Goal: Share content

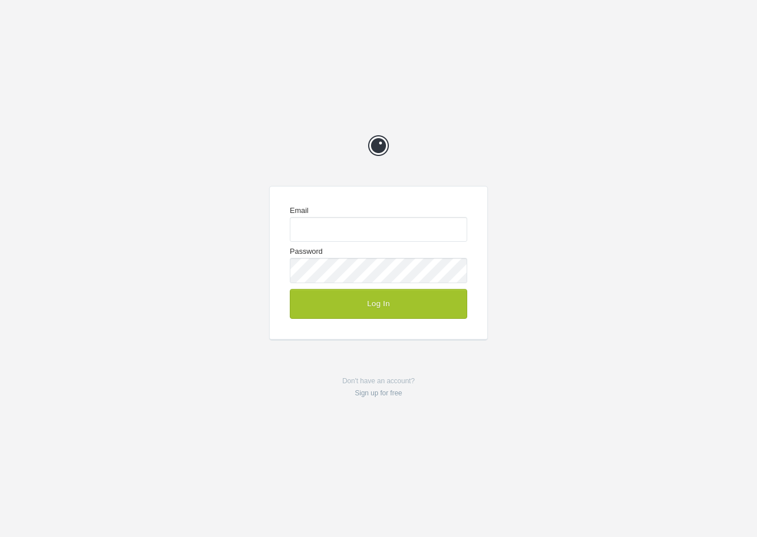
type input "[EMAIL_ADDRESS][DOMAIN_NAME]"
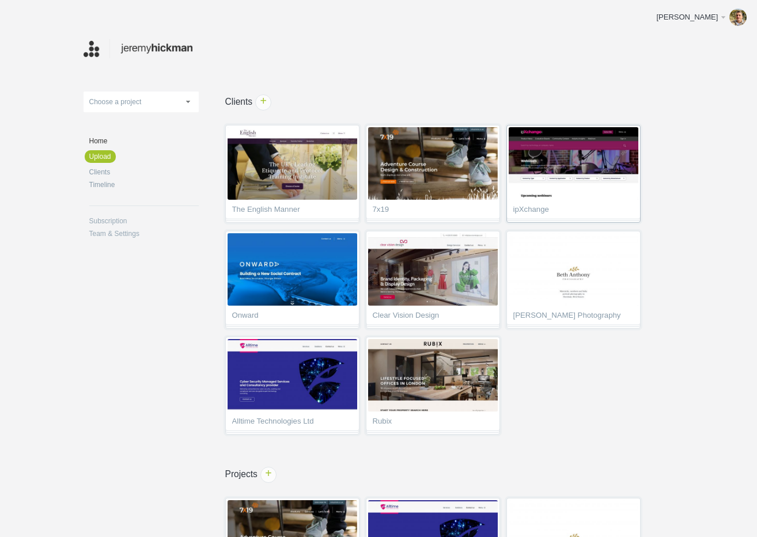
click at [582, 181] on img at bounding box center [574, 163] width 130 height 73
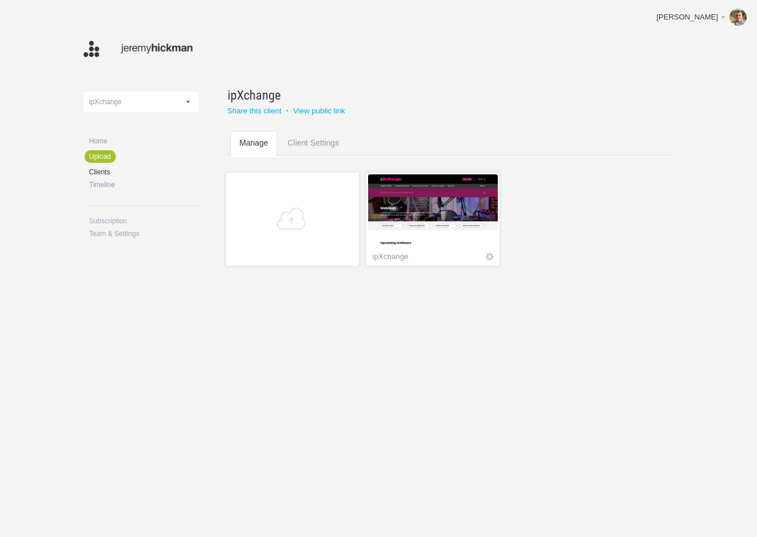
click at [441, 219] on img at bounding box center [433, 211] width 130 height 73
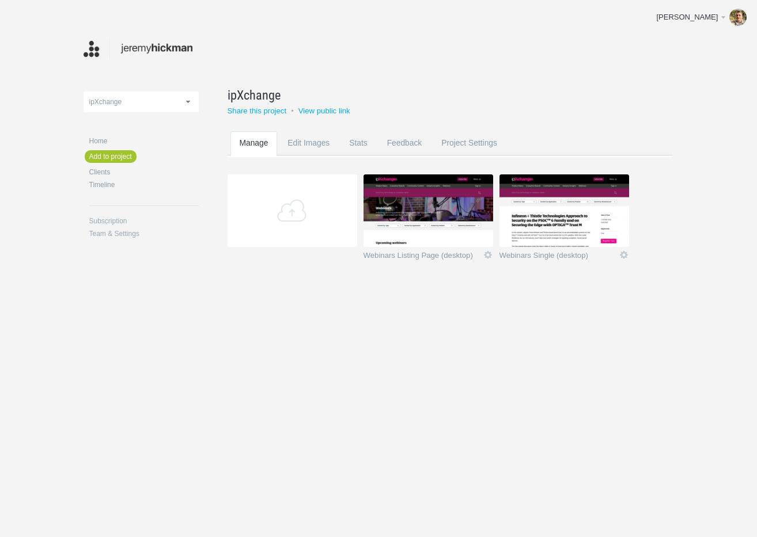
click at [559, 214] on img at bounding box center [564, 211] width 130 height 73
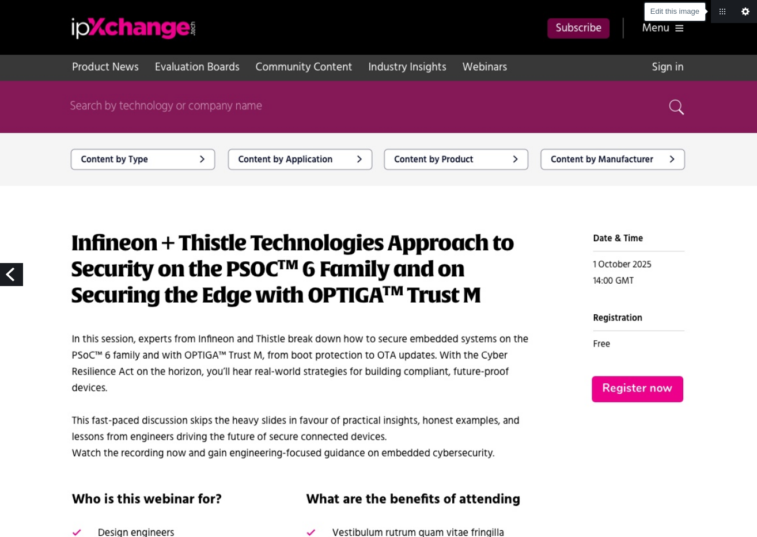
click at [747, 12] on link "Edit this image" at bounding box center [745, 11] width 23 height 23
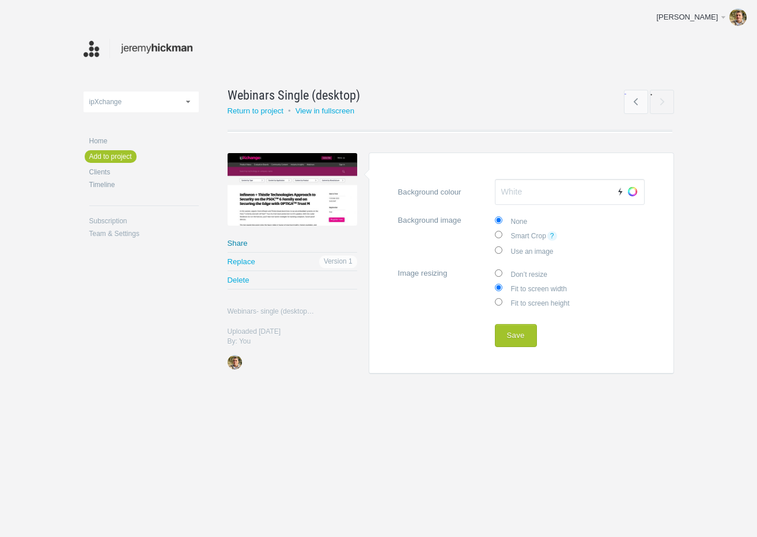
click at [241, 243] on link "Share" at bounding box center [293, 243] width 130 height 18
